Goal: Task Accomplishment & Management: Manage account settings

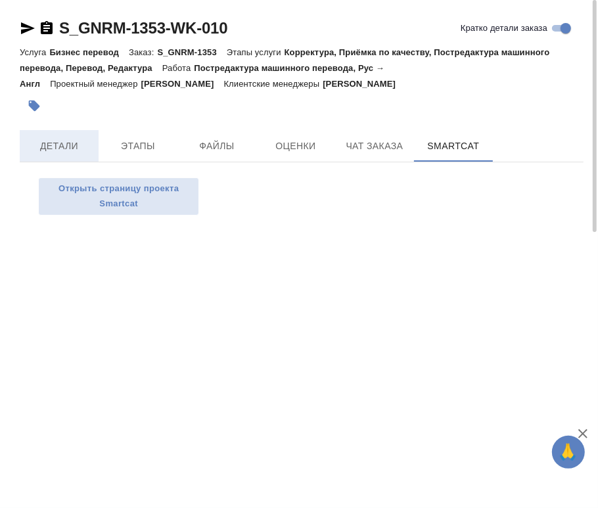
click at [45, 144] on span "Детали" at bounding box center [59, 146] width 63 height 16
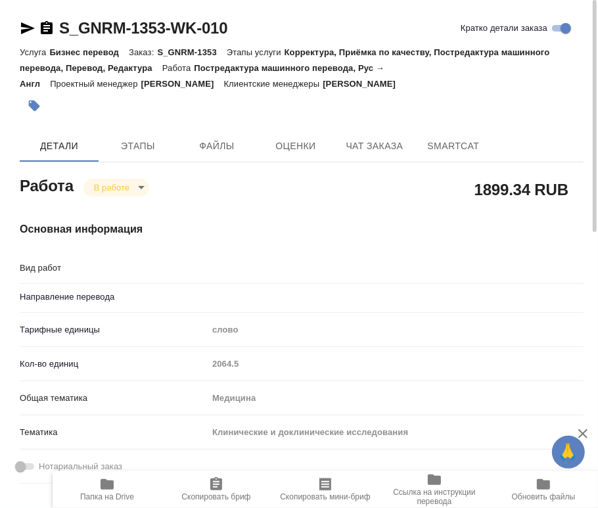
type textarea "x"
type textarea "Постредактура машинного перевода"
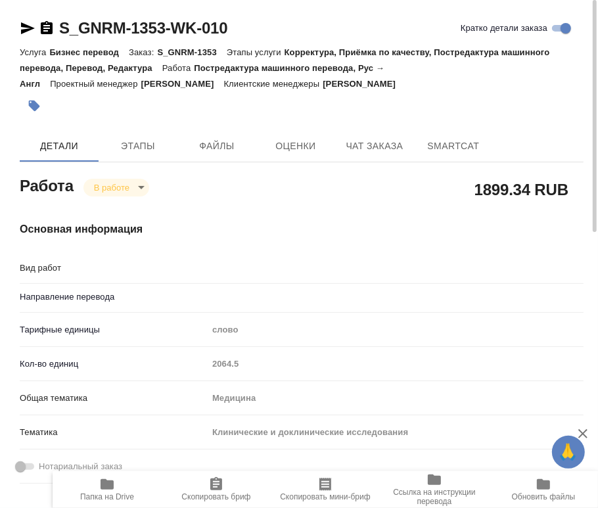
type textarea "x"
type input "рус-англ"
type textarea "x"
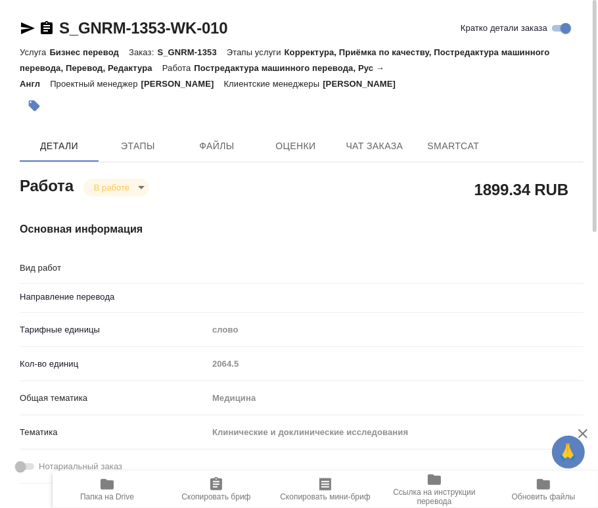
type textarea "x"
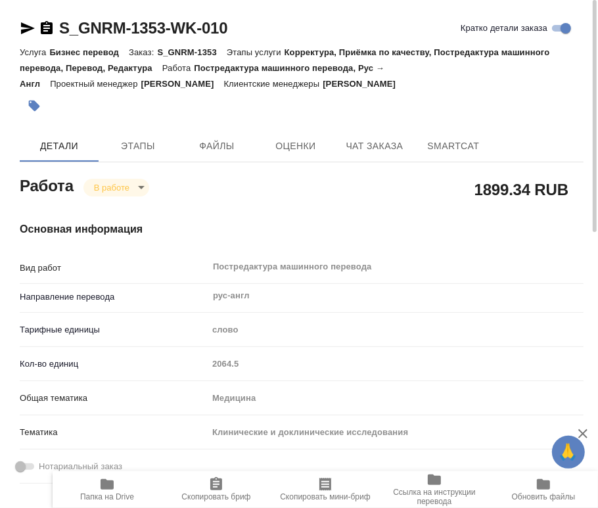
type textarea "x"
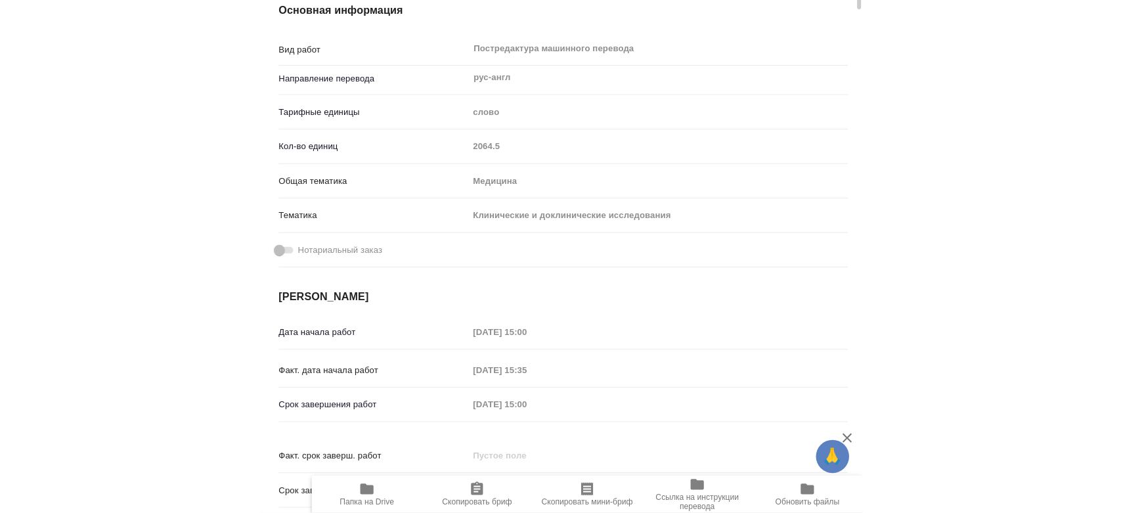
scroll to position [73, 0]
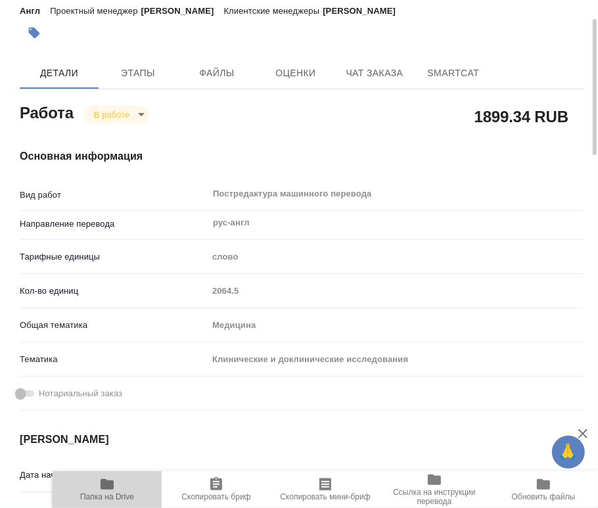
click at [114, 493] on span "Папка на Drive" at bounding box center [107, 496] width 54 height 9
type textarea "x"
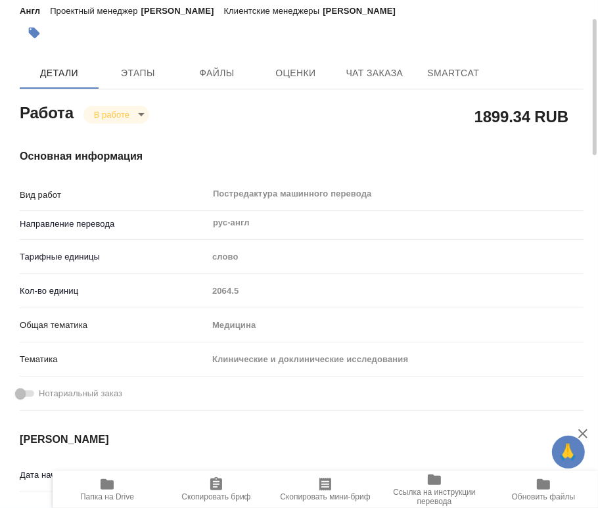
type textarea "x"
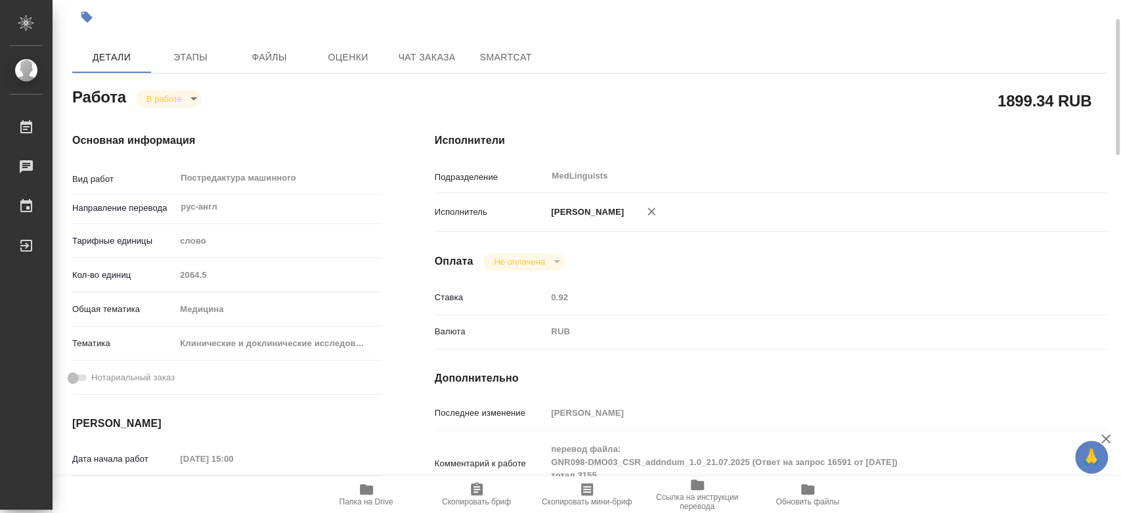
type textarea "x"
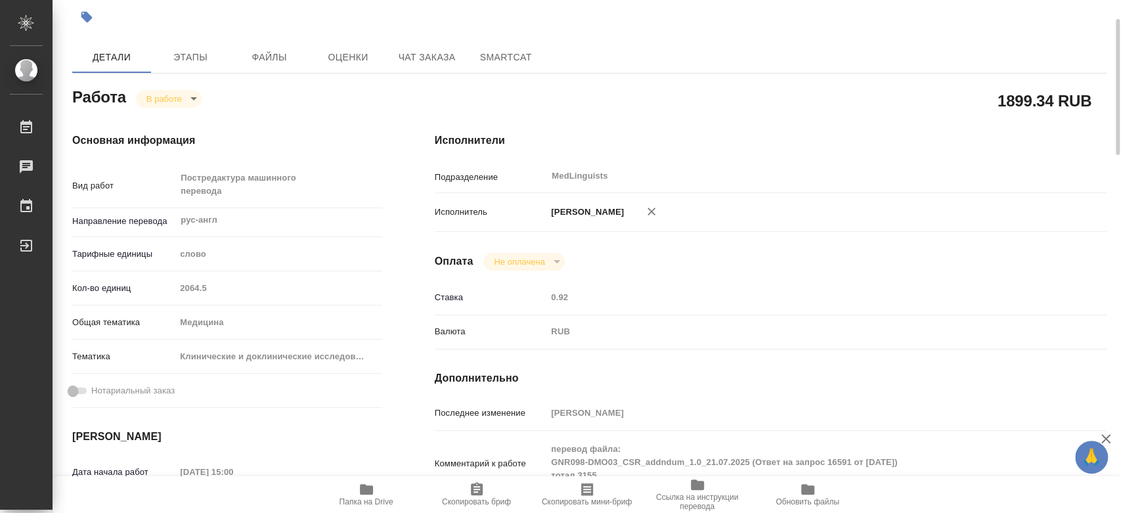
scroll to position [0, 0]
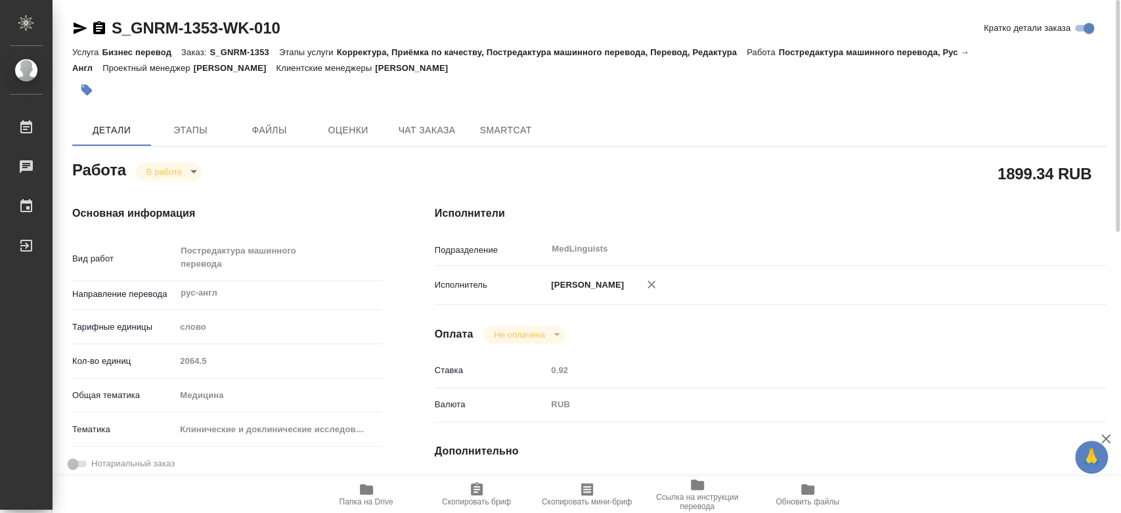
click at [187, 167] on body "🙏 .cls-1 fill:#fff; AWATERA Chernyayeva Tatyana Работы 0 Чаты График Выйти S_GN…" at bounding box center [560, 256] width 1121 height 513
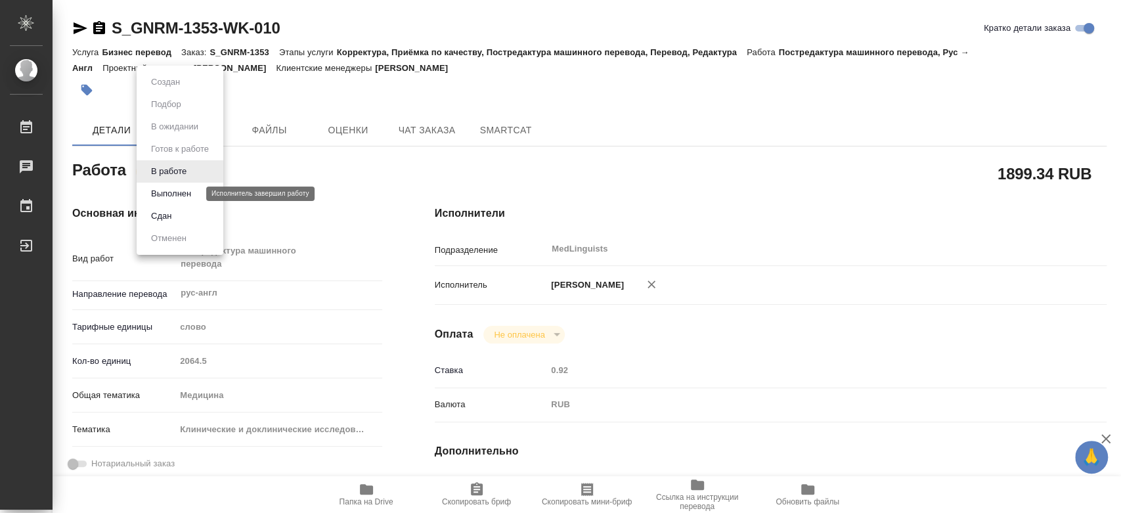
click at [170, 196] on button "Выполнен" at bounding box center [171, 194] width 48 height 14
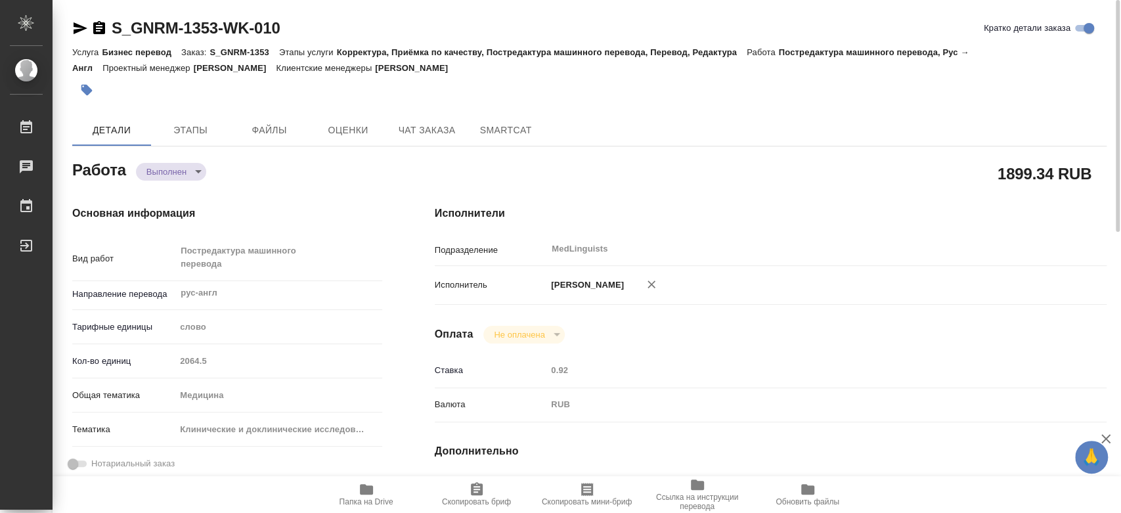
type textarea "x"
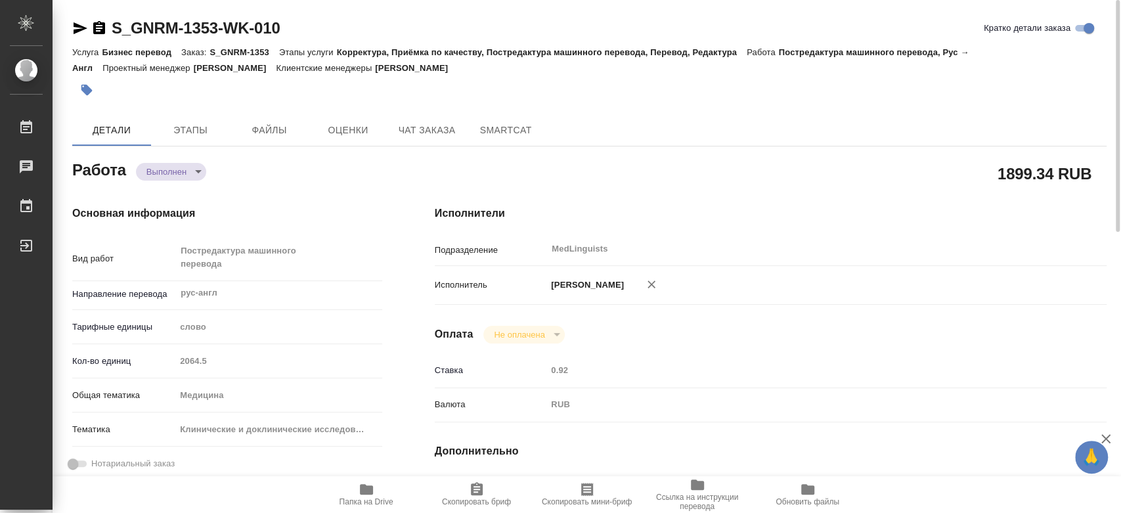
type textarea "x"
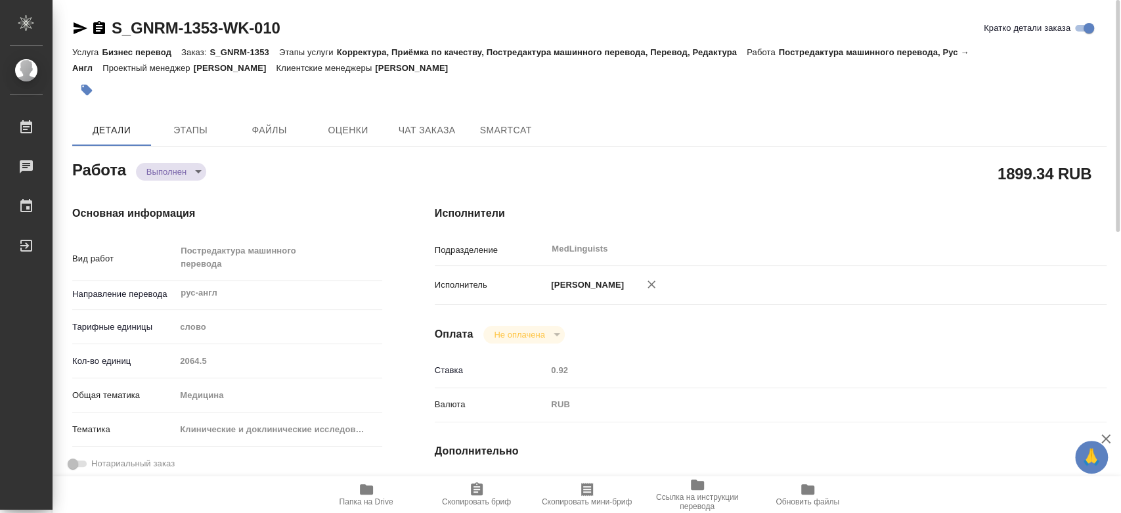
type textarea "x"
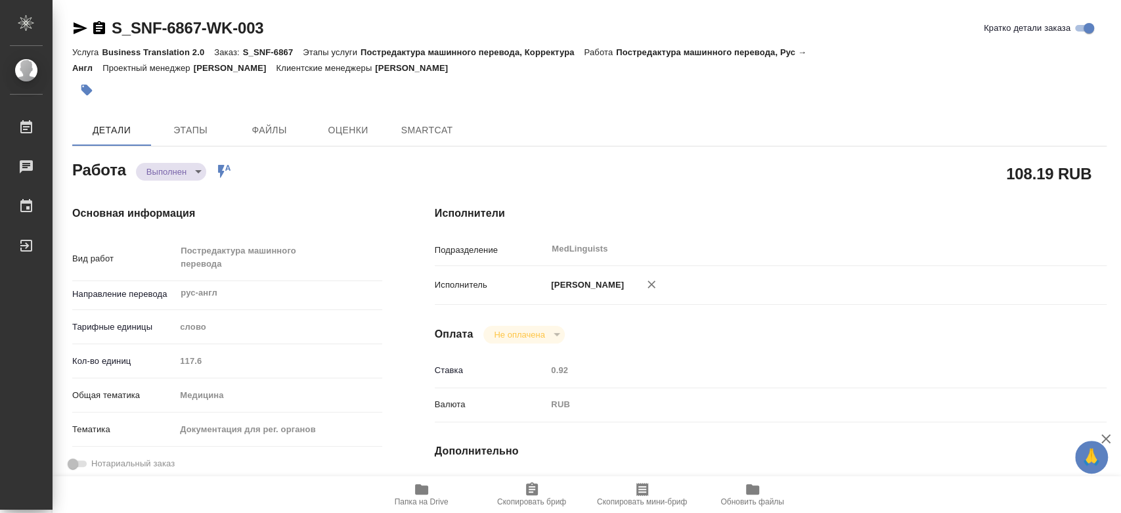
type textarea "x"
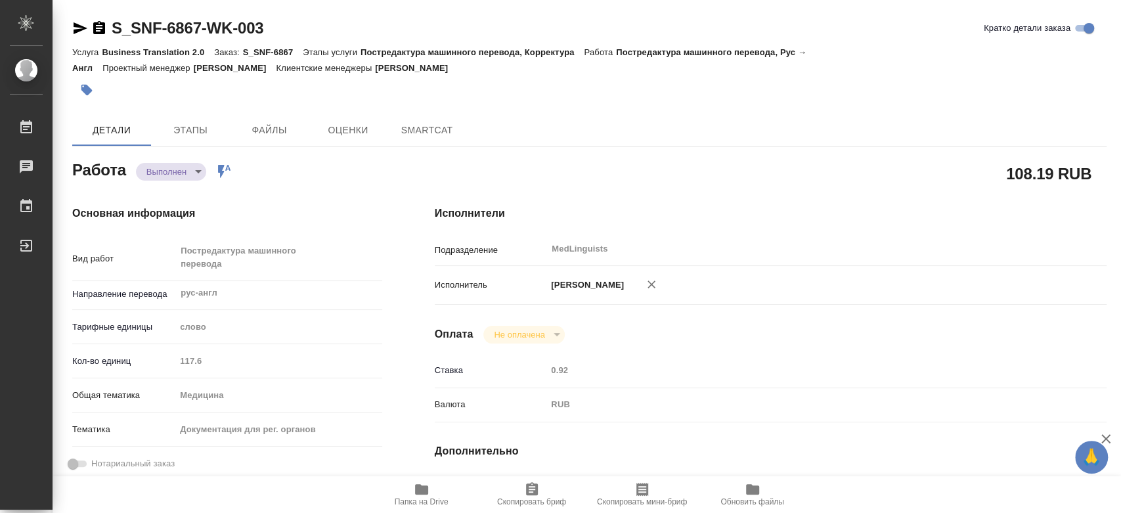
type textarea "x"
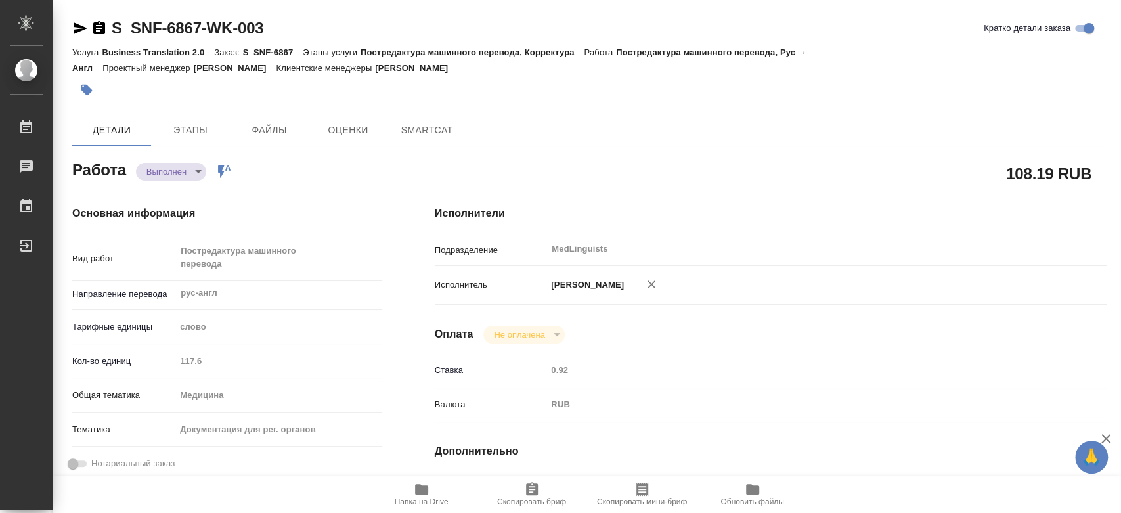
type textarea "x"
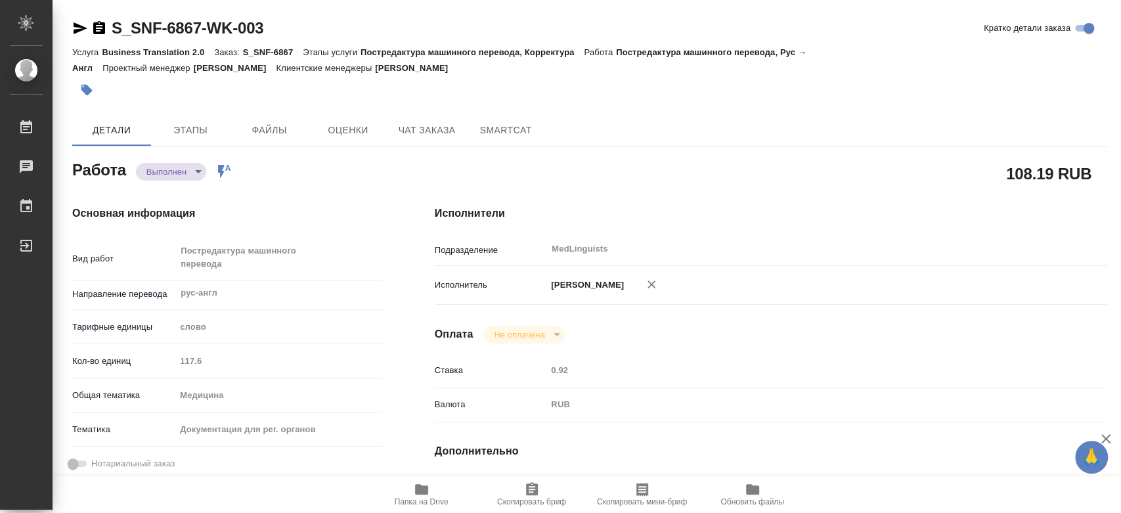
type textarea "x"
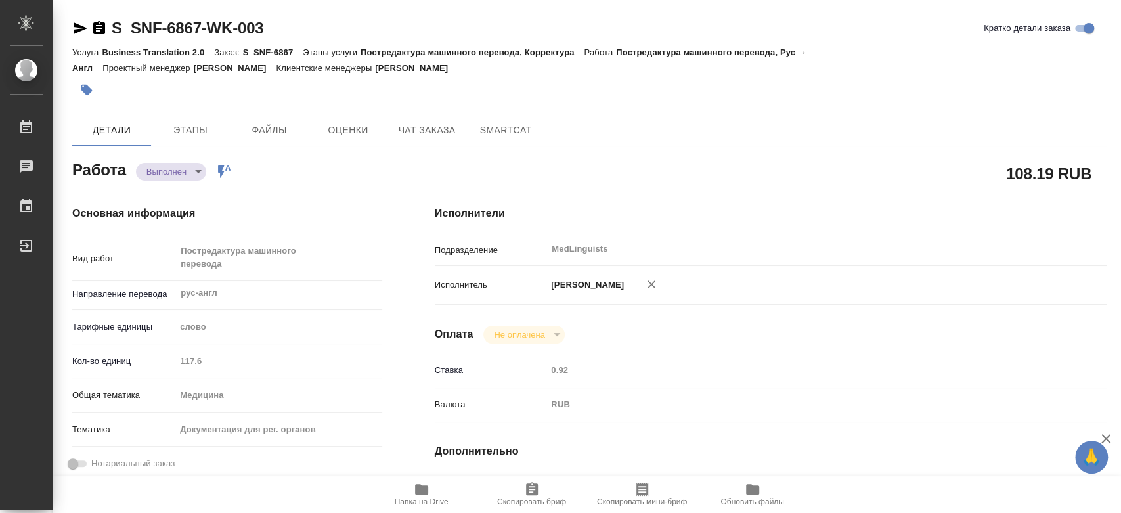
type textarea "x"
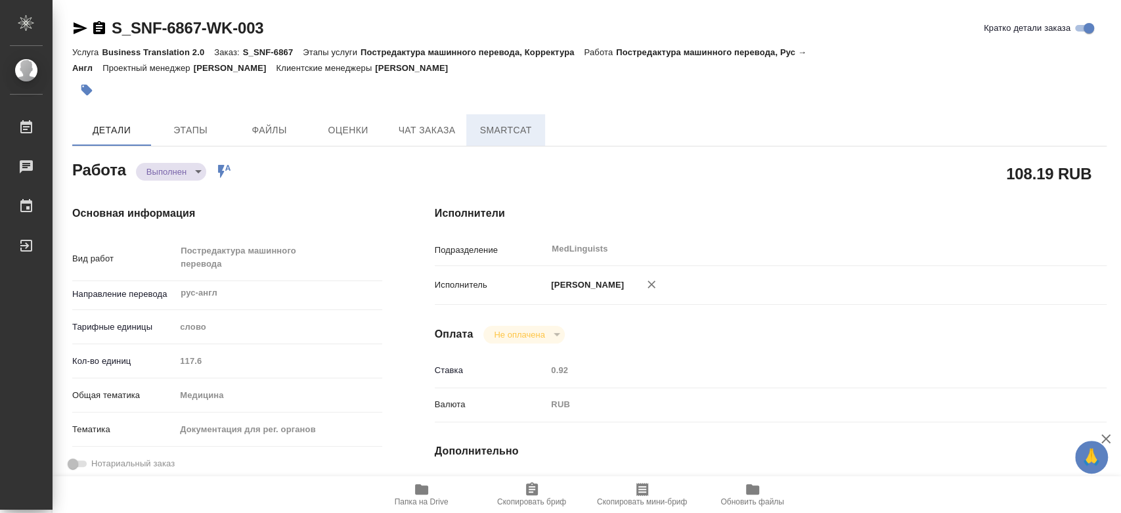
click at [499, 134] on span "SmartCat" at bounding box center [505, 130] width 63 height 16
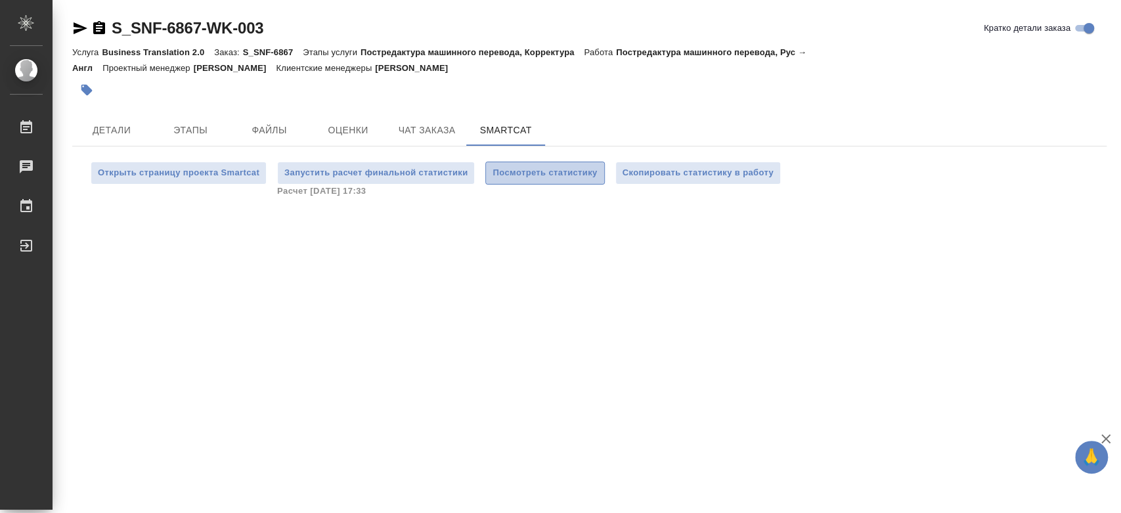
click at [567, 173] on span "Посмотреть статистику" at bounding box center [545, 173] width 104 height 15
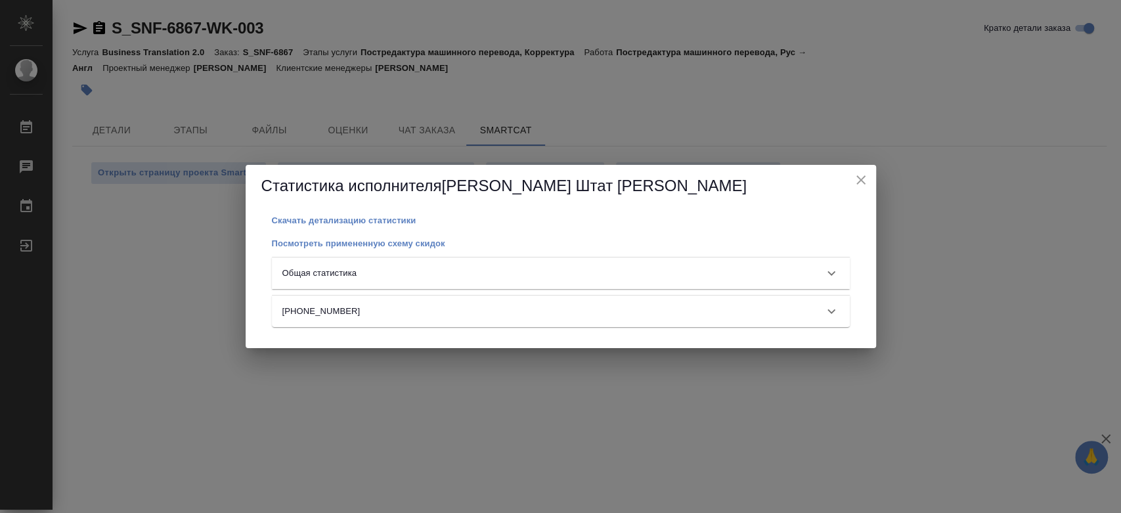
click at [642, 286] on div "Общая статистика" at bounding box center [561, 273] width 578 height 32
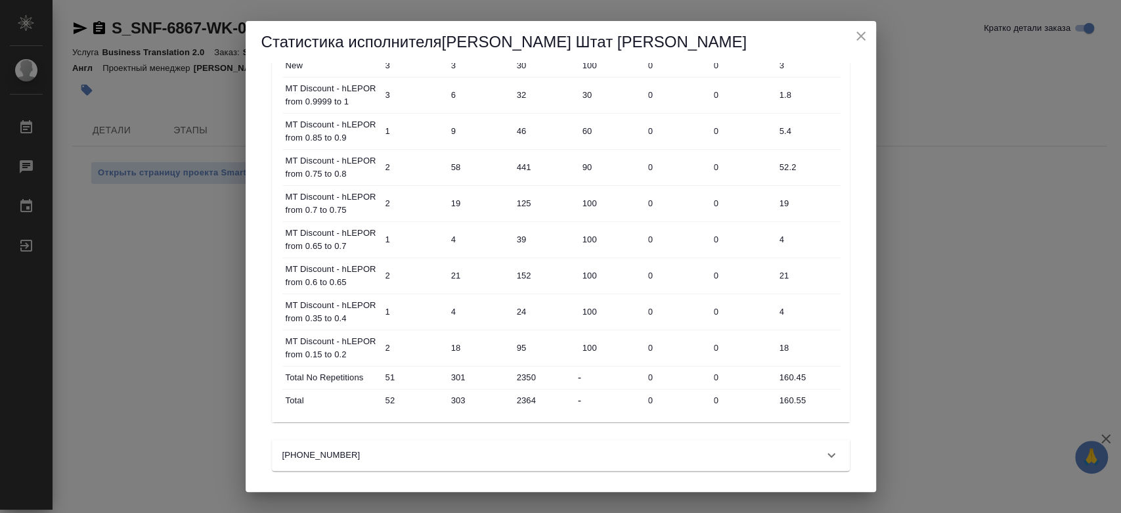
scroll to position [459, 0]
click at [864, 30] on icon "close" at bounding box center [861, 36] width 16 height 16
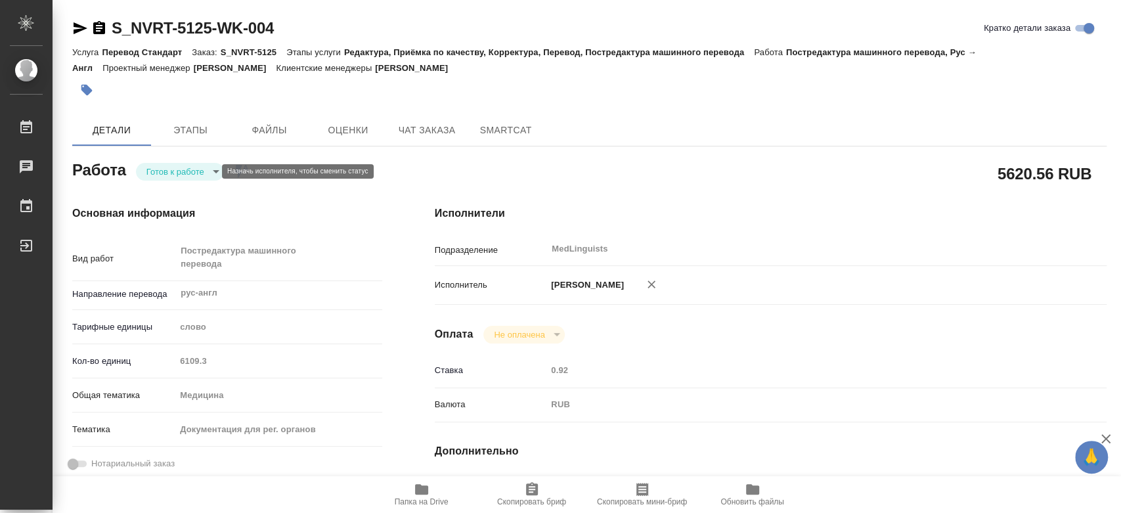
click at [175, 173] on body "🙏 .cls-1 fill:#fff; AWATERA Chernyayeva Tatyana Работы Чаты График Выйти S_NVRT…" at bounding box center [560, 256] width 1121 height 513
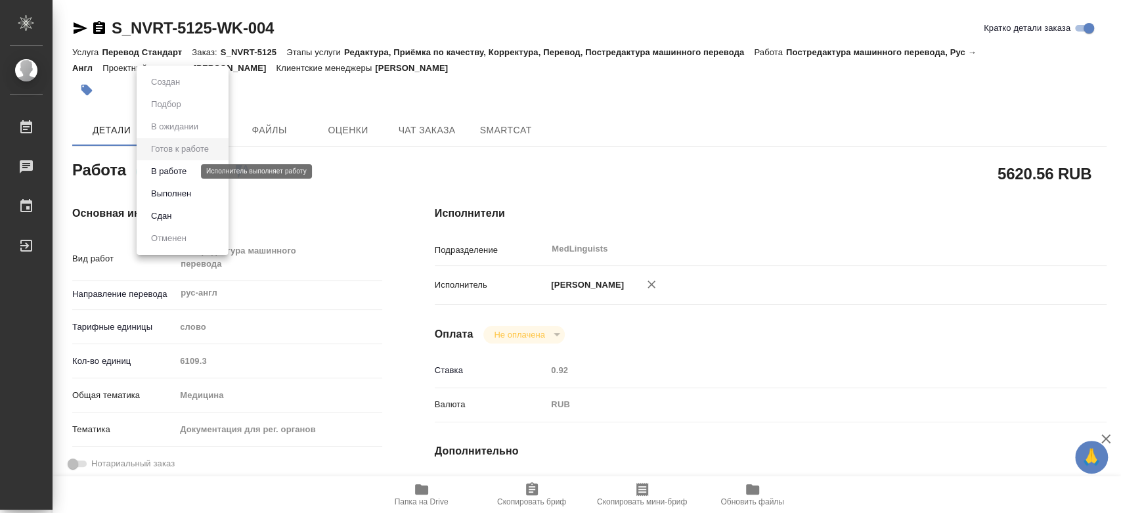
click at [176, 177] on button "В работе" at bounding box center [168, 171] width 43 height 14
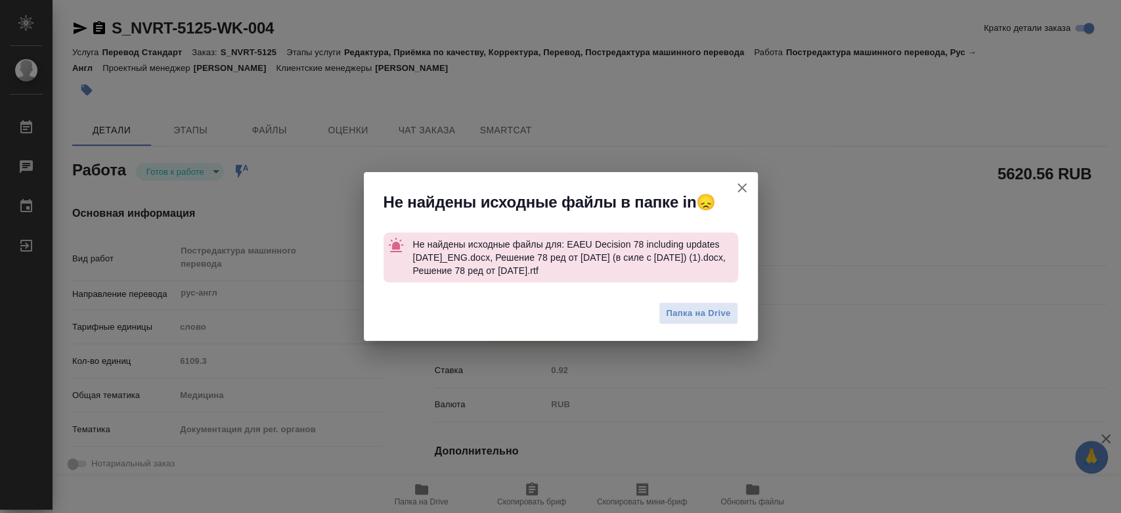
type textarea "x"
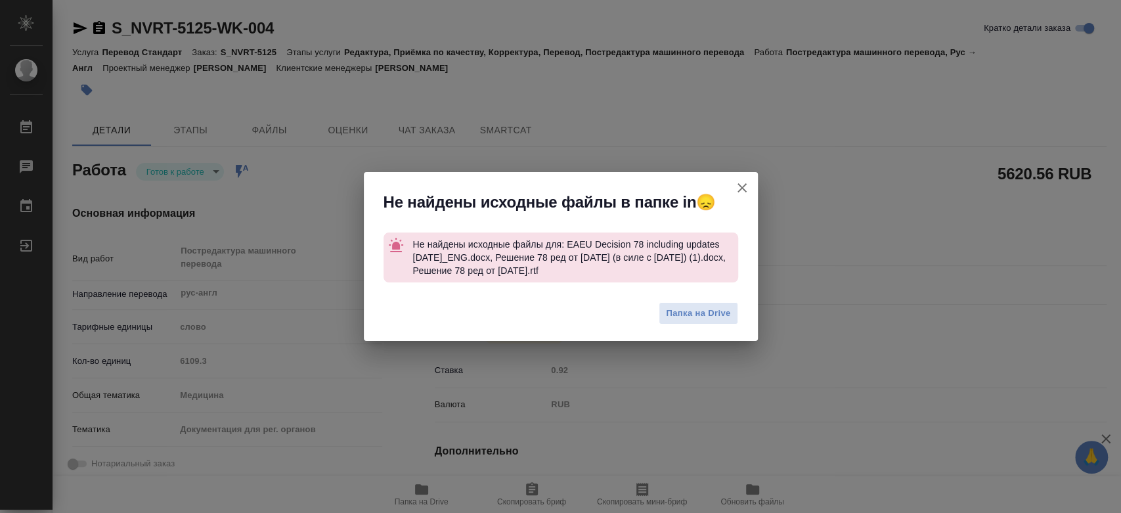
type textarea "x"
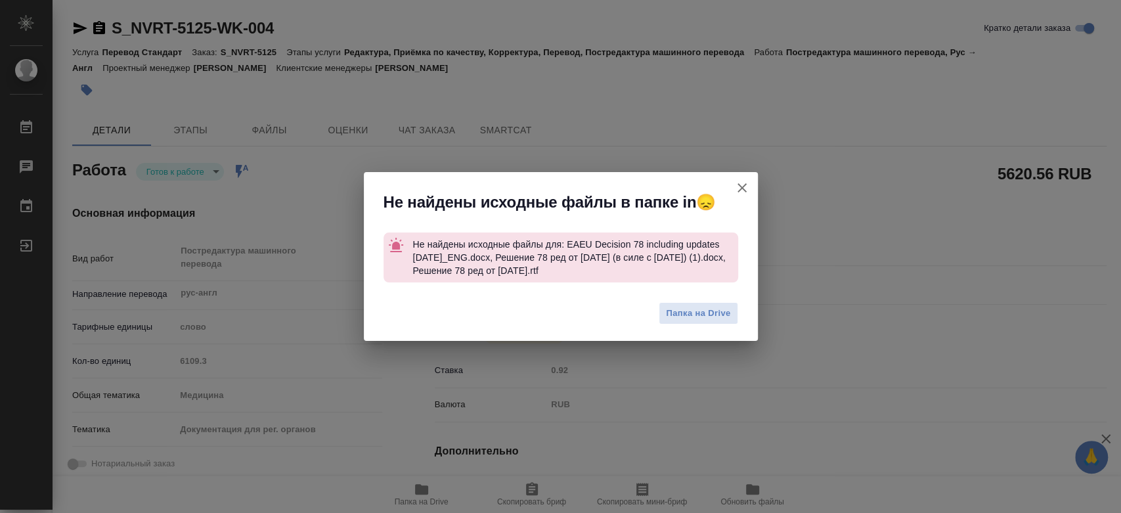
type textarea "x"
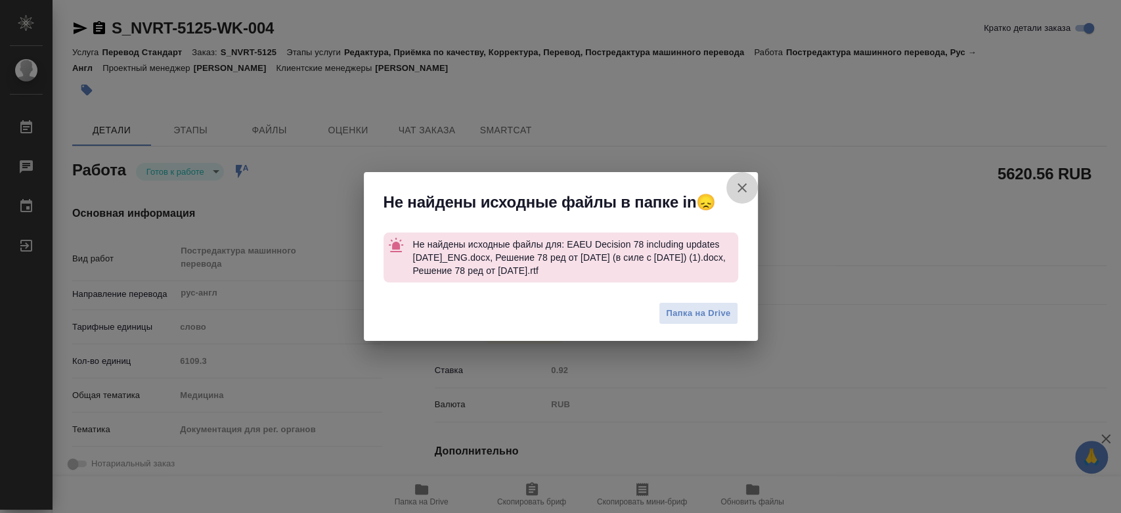
click at [736, 187] on icon "button" at bounding box center [742, 188] width 16 height 16
type textarea "x"
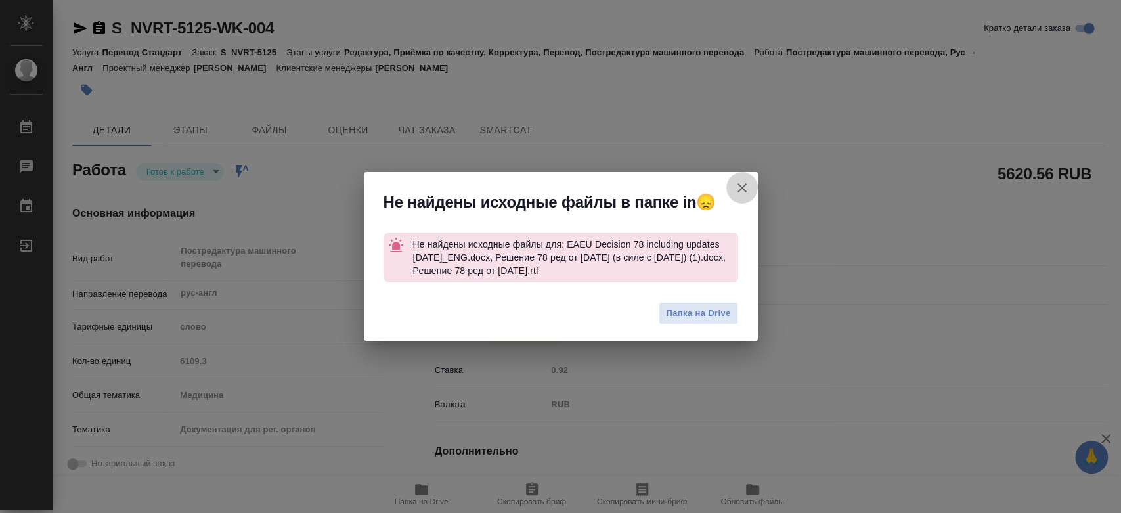
type textarea "x"
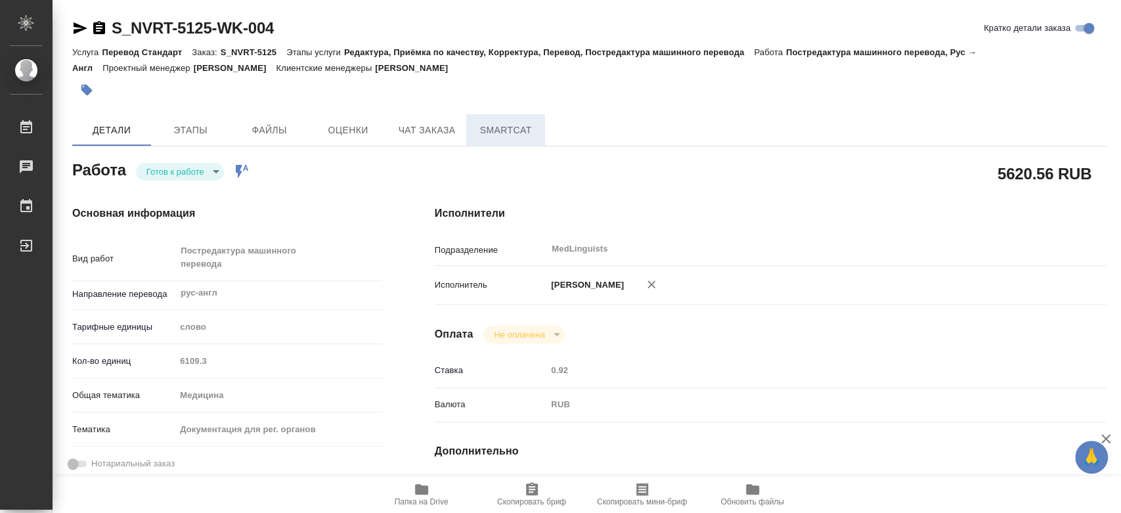
click at [492, 131] on span "SmartCat" at bounding box center [505, 130] width 63 height 16
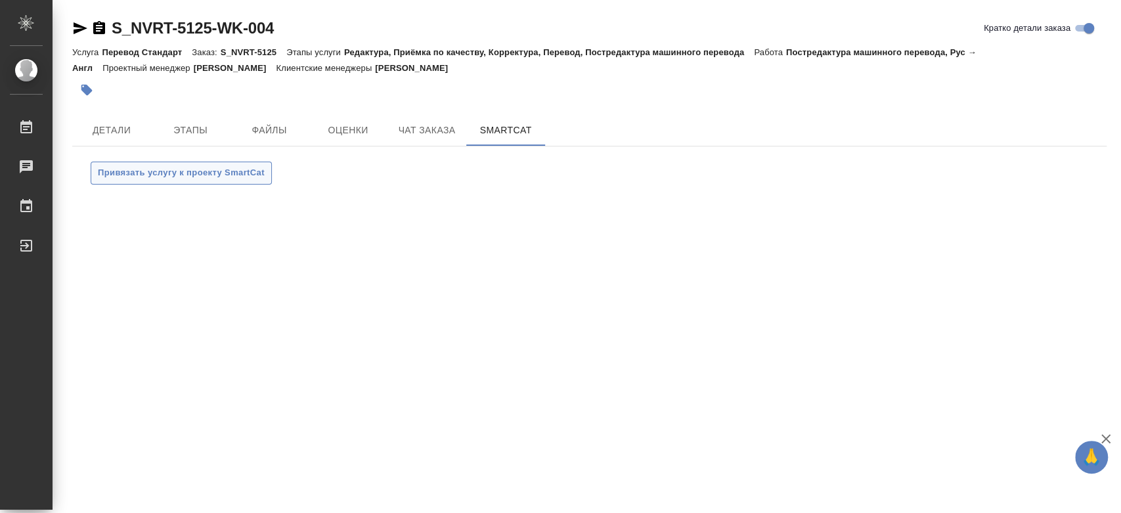
click at [181, 177] on span "Привязать услугу к проекту SmartCat" at bounding box center [181, 173] width 167 height 15
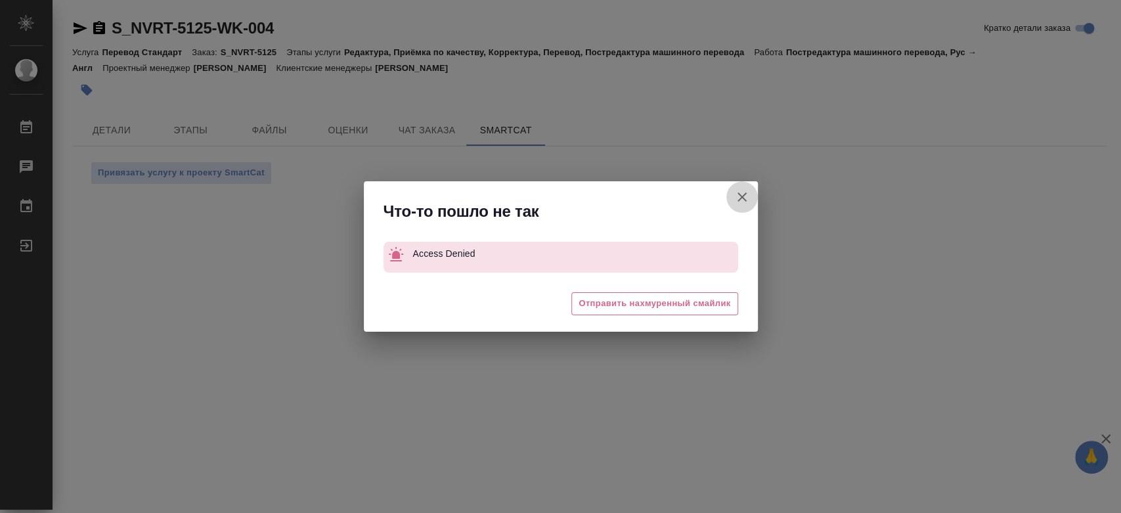
click at [753, 193] on button "Кратко детали заказа" at bounding box center [742, 197] width 32 height 32
